Goal: Book appointment/travel/reservation

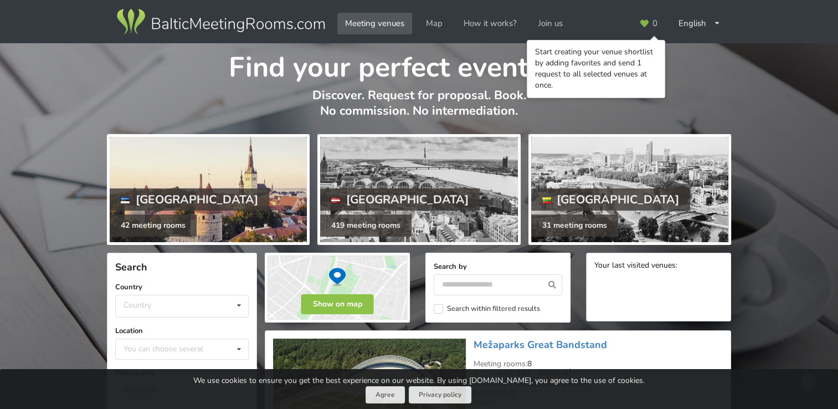
scroll to position [55, 0]
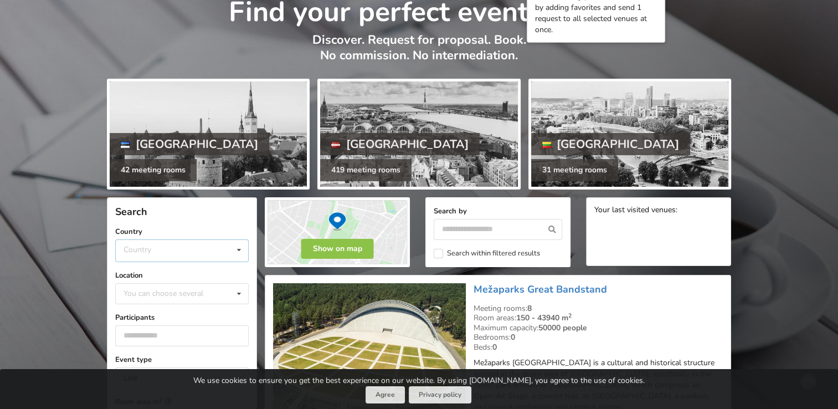
click at [193, 248] on div "Country [GEOGRAPHIC_DATA] [GEOGRAPHIC_DATA] [GEOGRAPHIC_DATA]" at bounding box center [181, 250] width 133 height 23
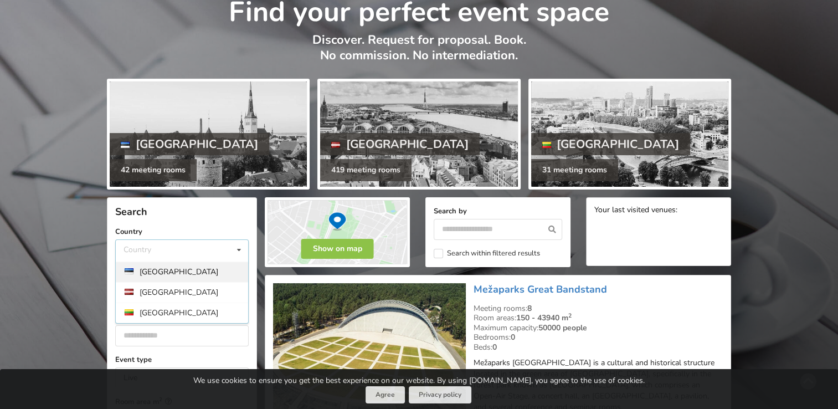
click at [171, 270] on div "[GEOGRAPHIC_DATA]" at bounding box center [182, 271] width 132 height 20
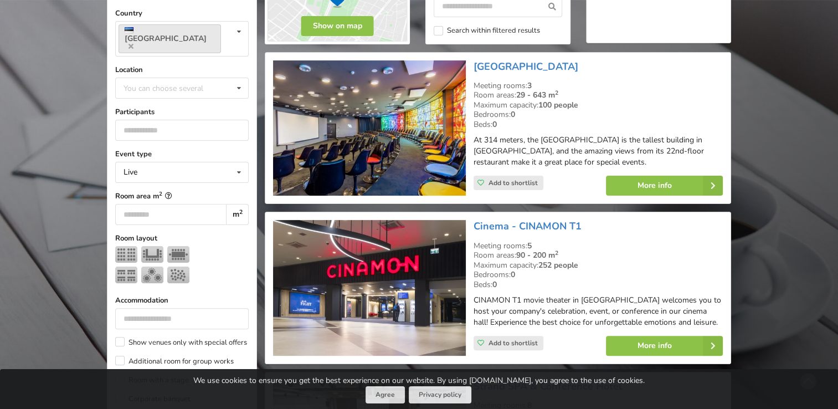
scroll to position [303, 0]
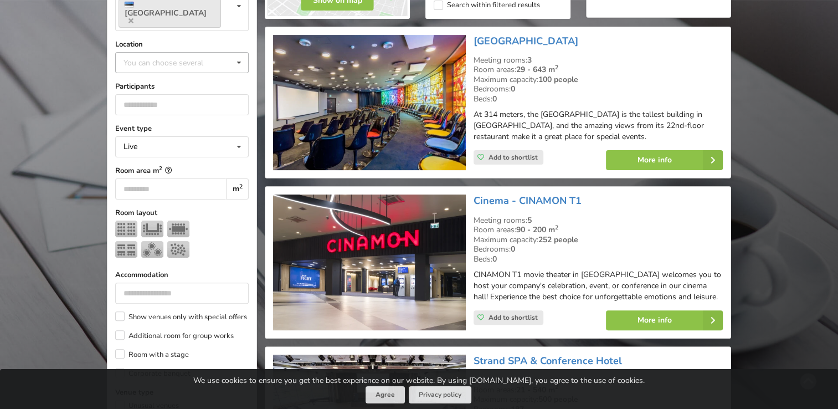
click at [162, 55] on div "You can choose several [GEOGRAPHIC_DATA] [GEOGRAPHIC_DATA] [GEOGRAPHIC_DATA] [G…" at bounding box center [181, 62] width 133 height 21
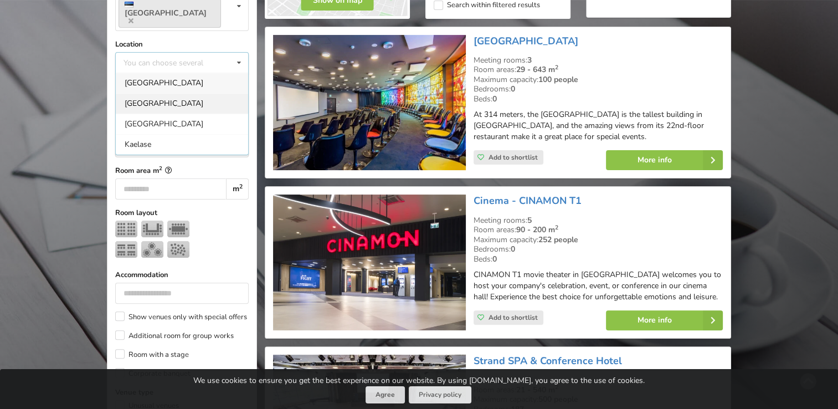
click at [155, 93] on div "[GEOGRAPHIC_DATA]" at bounding box center [182, 103] width 132 height 20
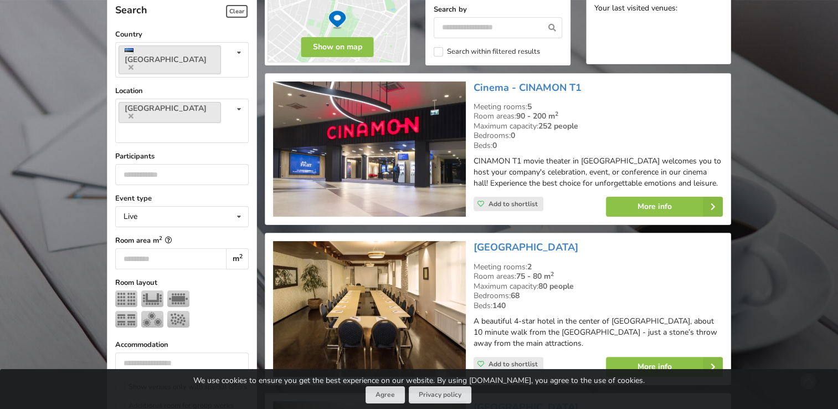
scroll to position [248, 0]
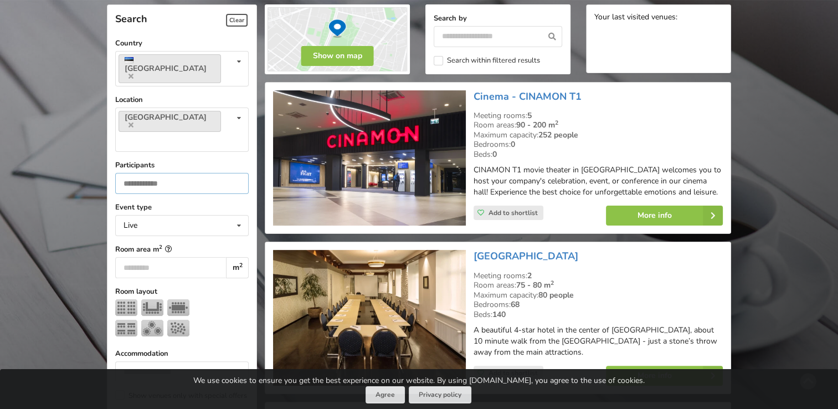
click at [169, 173] on input "number" at bounding box center [181, 183] width 133 height 21
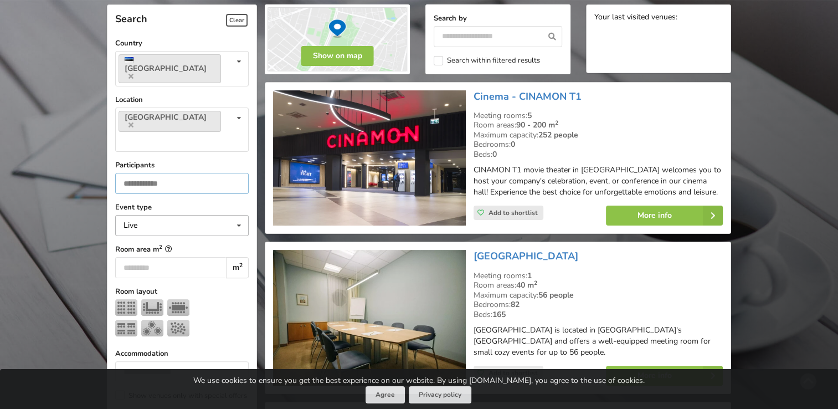
type input "**"
click at [155, 215] on div "Live Live Online Hybrid (Live + Online)" at bounding box center [181, 225] width 133 height 21
click at [155, 235] on div "Live" at bounding box center [182, 245] width 132 height 20
click at [211, 257] on input "number" at bounding box center [170, 267] width 111 height 21
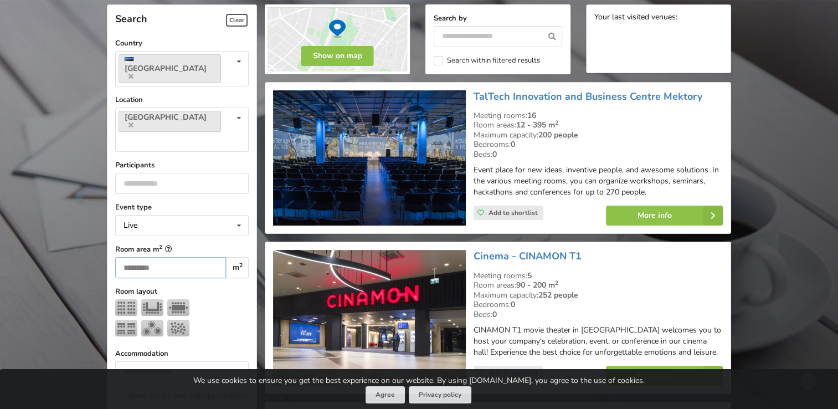
type input "***"
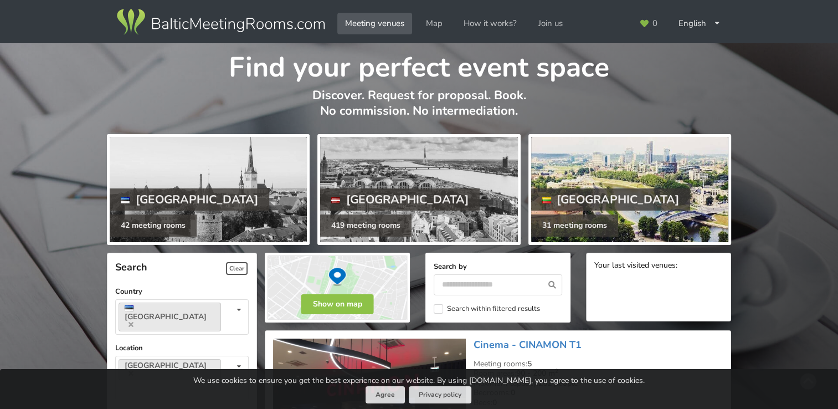
scroll to position [332, 0]
